Goal: Communication & Community: Answer question/provide support

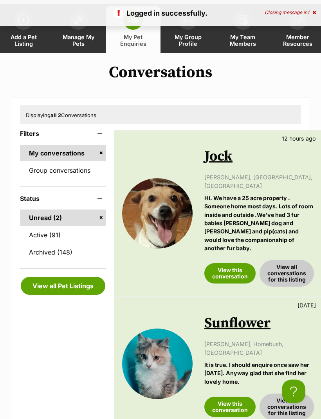
scroll to position [36, 0]
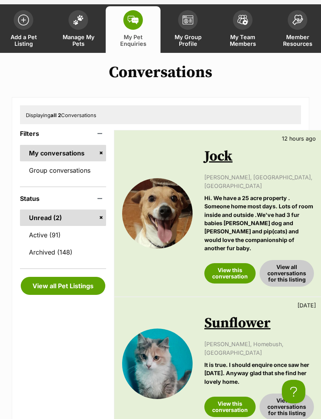
click at [228, 397] on link "View this conversation" at bounding box center [230, 407] width 51 height 20
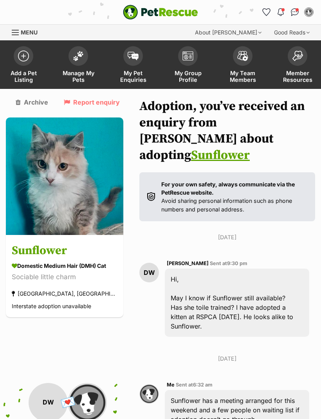
click at [137, 65] on link "My Pet Enquiries" at bounding box center [133, 65] width 55 height 47
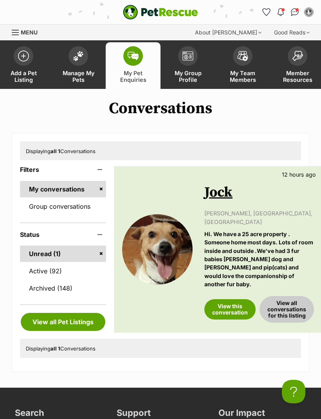
click at [232, 300] on link "View this conversation" at bounding box center [230, 310] width 51 height 20
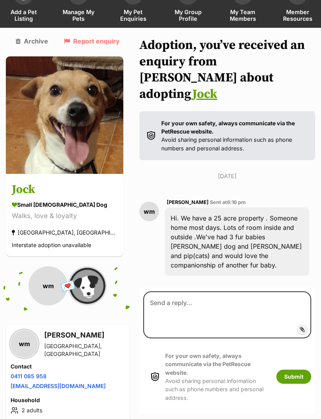
scroll to position [60, 0]
